Goal: Communication & Community: Answer question/provide support

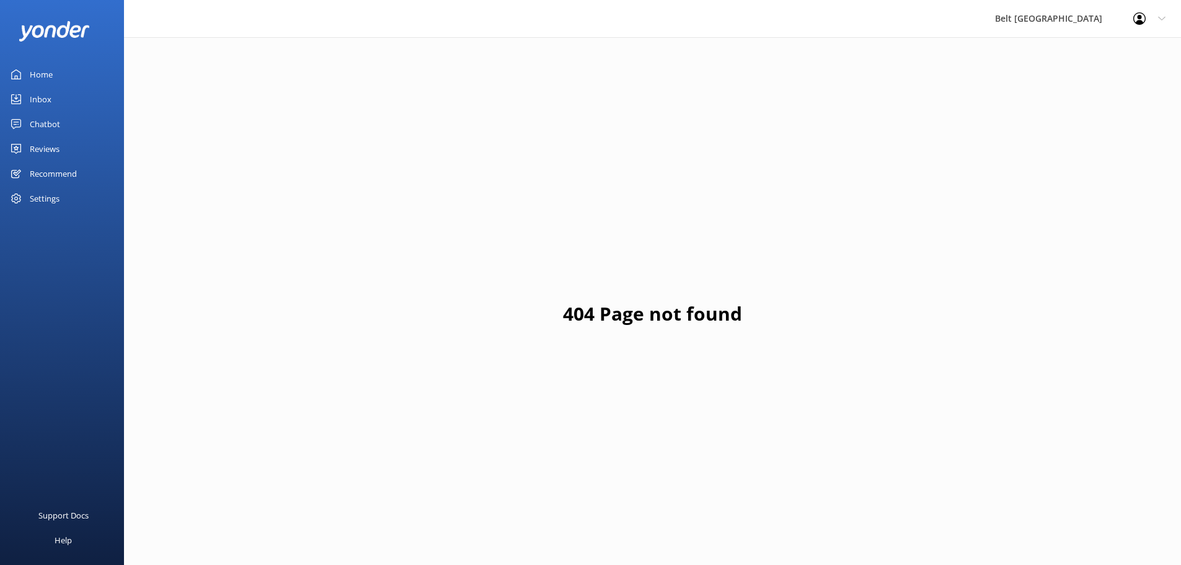
drag, startPoint x: 50, startPoint y: 148, endPoint x: 78, endPoint y: 138, distance: 30.0
click at [50, 148] on div "Reviews" at bounding box center [45, 148] width 30 height 25
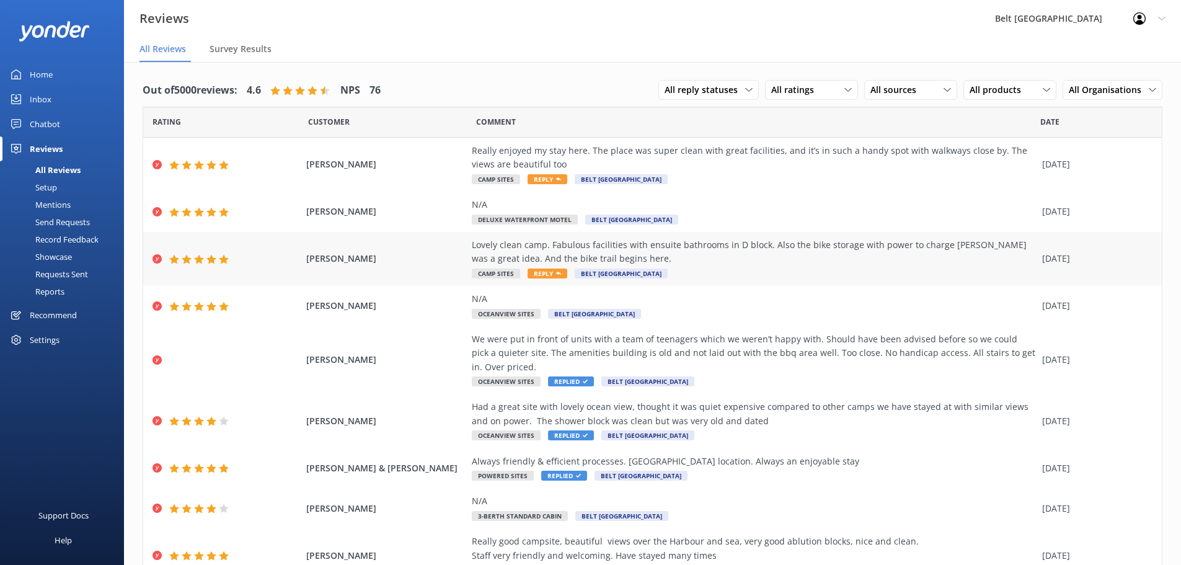
click at [541, 271] on span "Reply" at bounding box center [548, 273] width 40 height 10
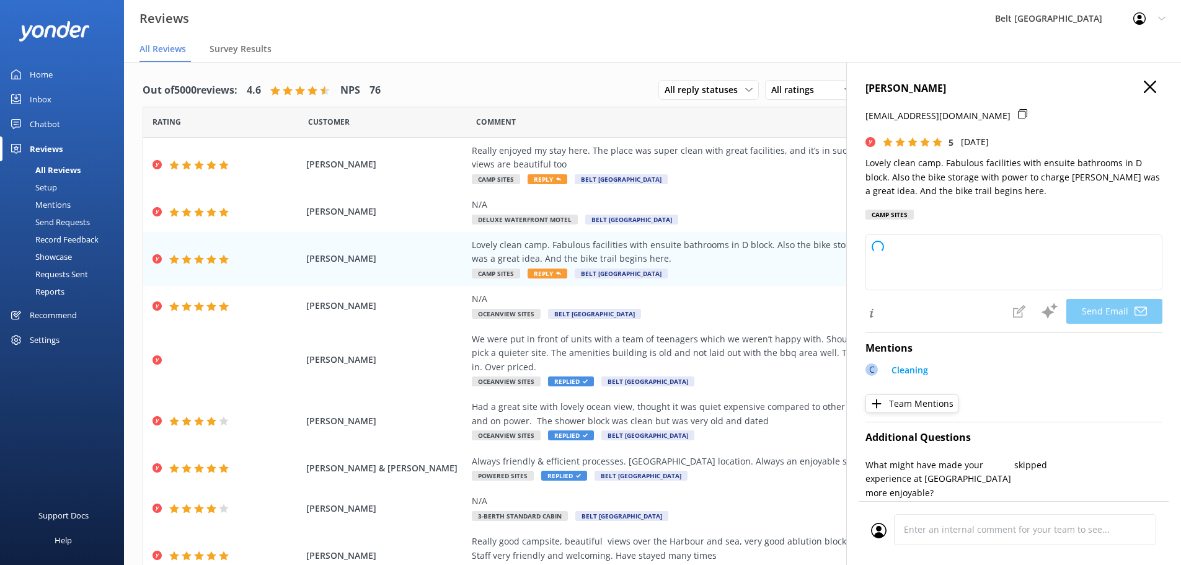
type textarea "Thank you so much, [PERSON_NAME]! We're delighted to hear you enjoyed the facil…"
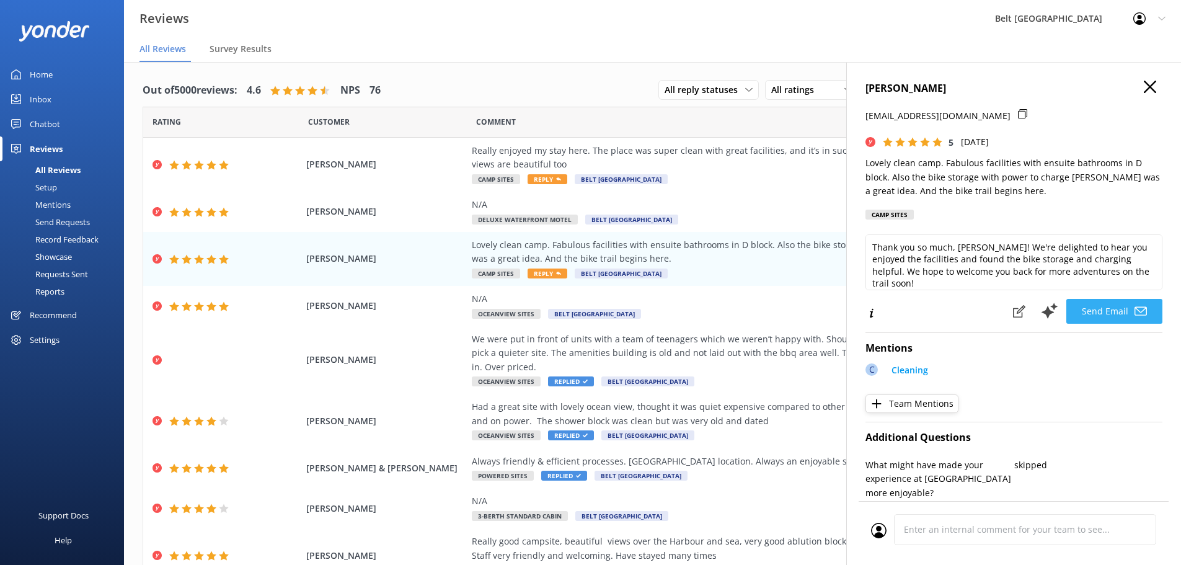
click at [1082, 312] on button "Send Email" at bounding box center [1114, 311] width 96 height 25
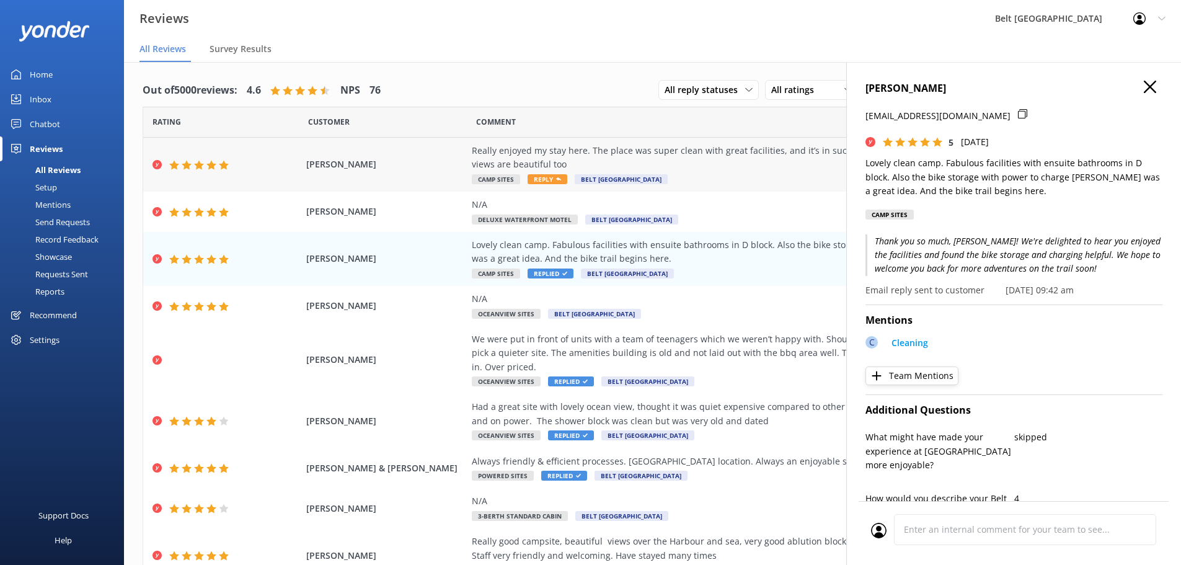
click at [545, 179] on span "Reply" at bounding box center [548, 179] width 40 height 10
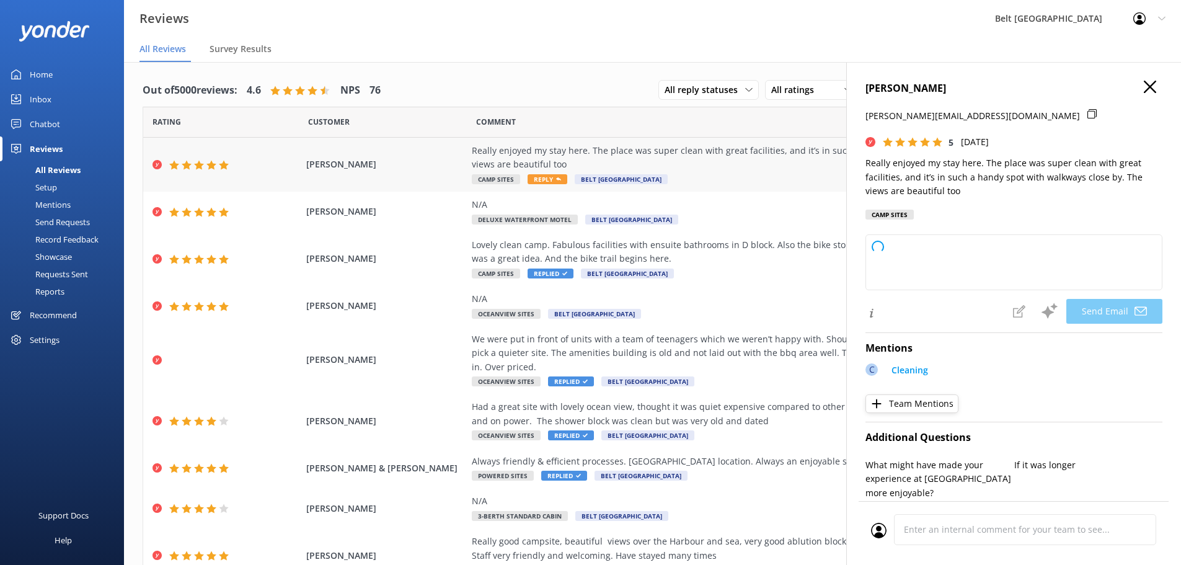
type textarea "Thank you so much for your wonderful review, [PERSON_NAME]! We're thrilled to h…"
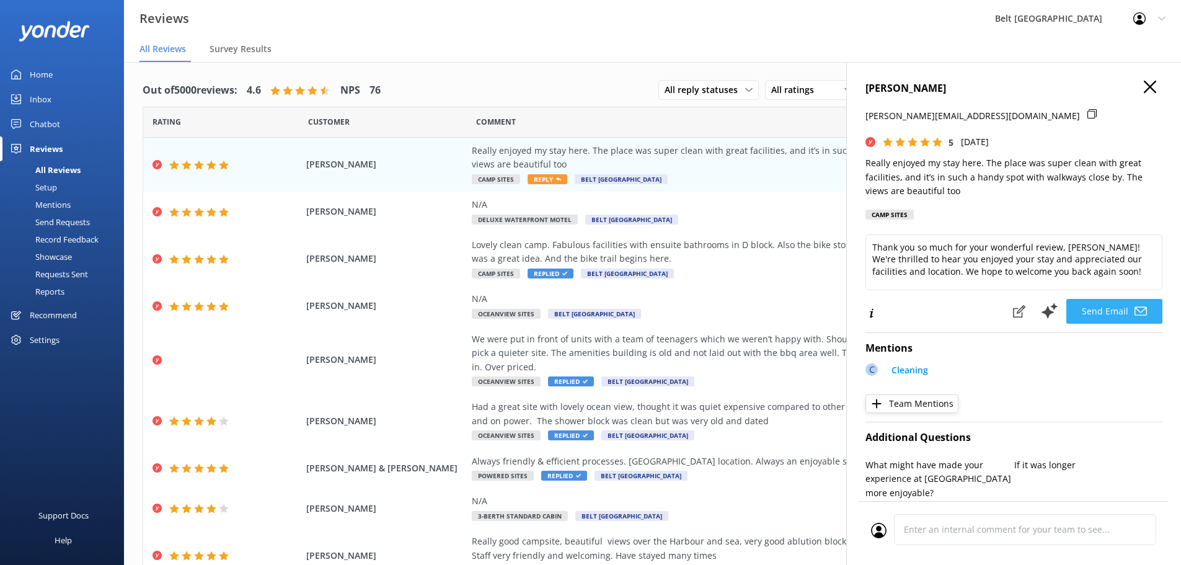
click at [1108, 307] on button "Send Email" at bounding box center [1114, 311] width 96 height 25
